Goal: Book appointment/travel/reservation

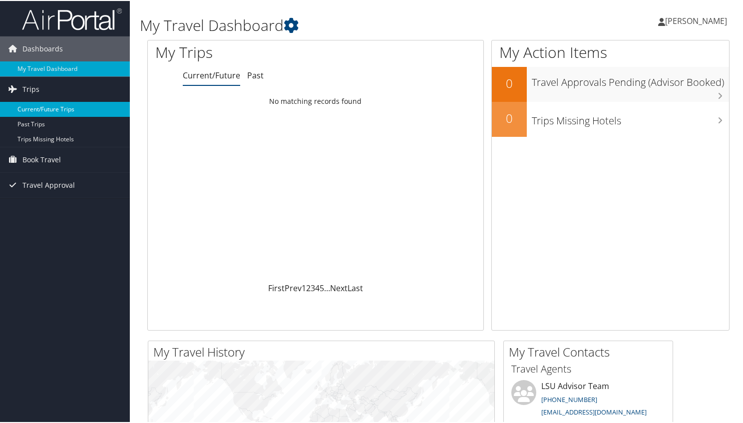
click at [28, 107] on link "Current/Future Trips" at bounding box center [65, 108] width 130 height 15
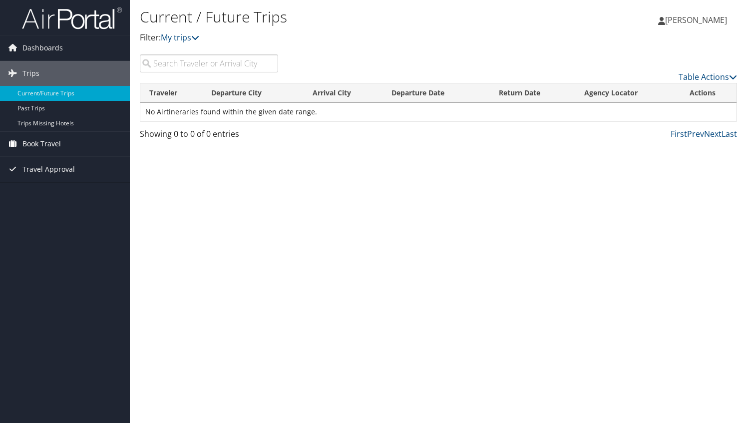
click at [68, 140] on link "Book Travel" at bounding box center [65, 143] width 130 height 25
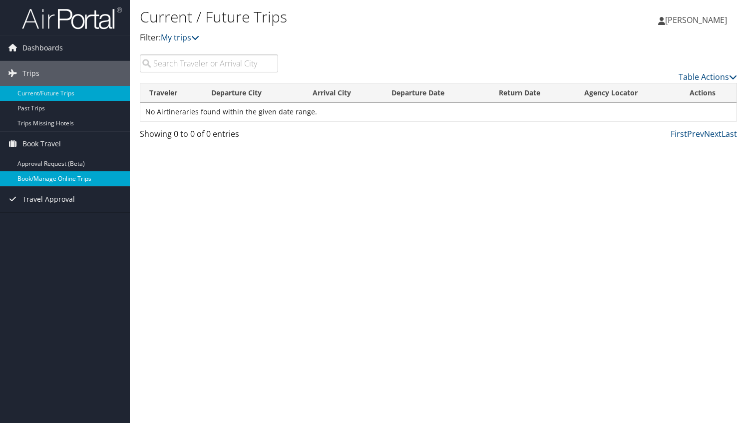
click at [57, 177] on link "Book/Manage Online Trips" at bounding box center [65, 178] width 130 height 15
